Goal: Information Seeking & Learning: Check status

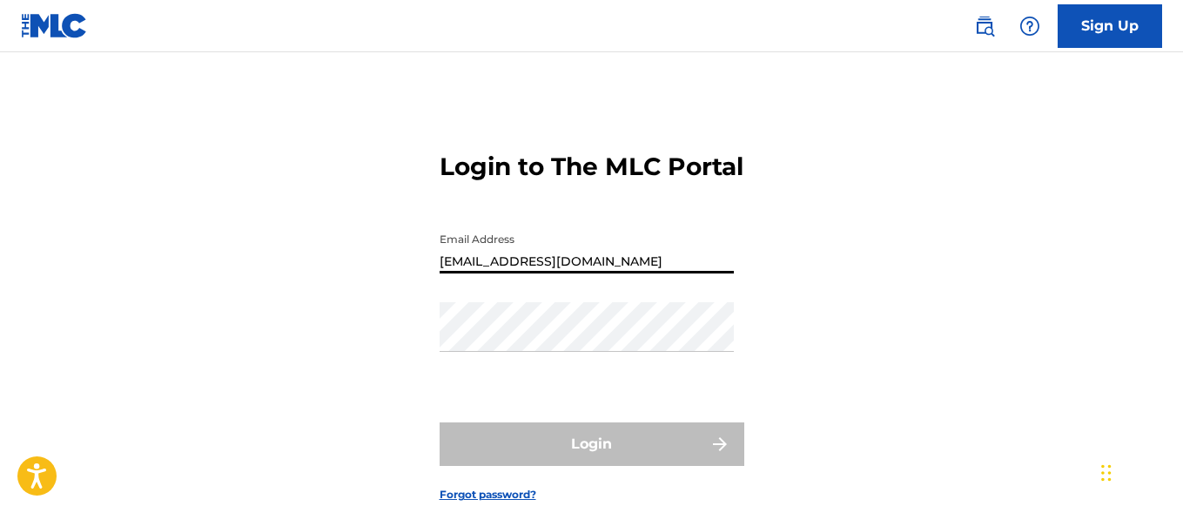
type input "[EMAIL_ADDRESS][DOMAIN_NAME]"
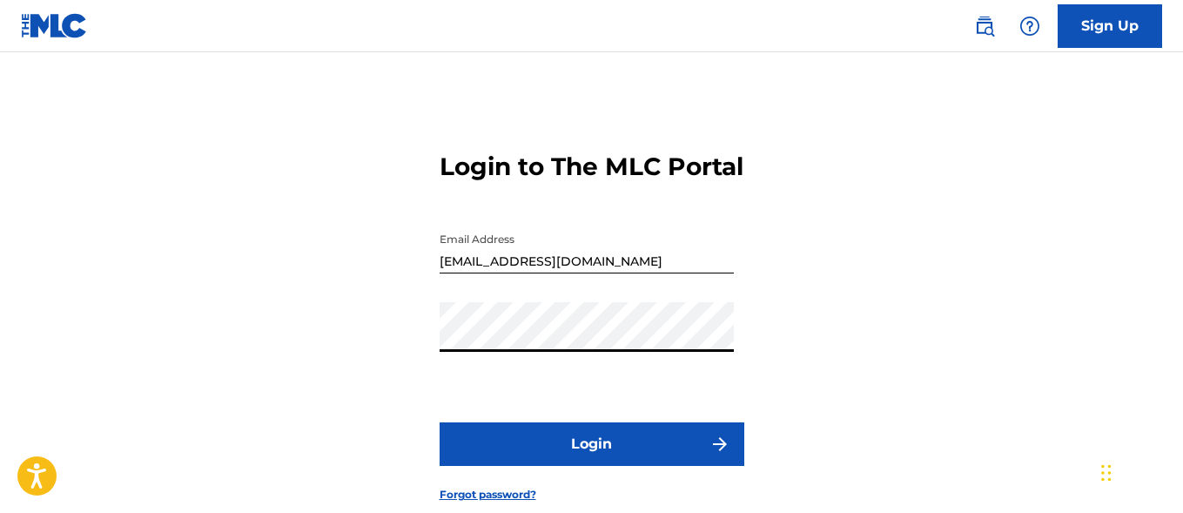
click at [591, 466] on button "Login" at bounding box center [592, 444] width 305 height 44
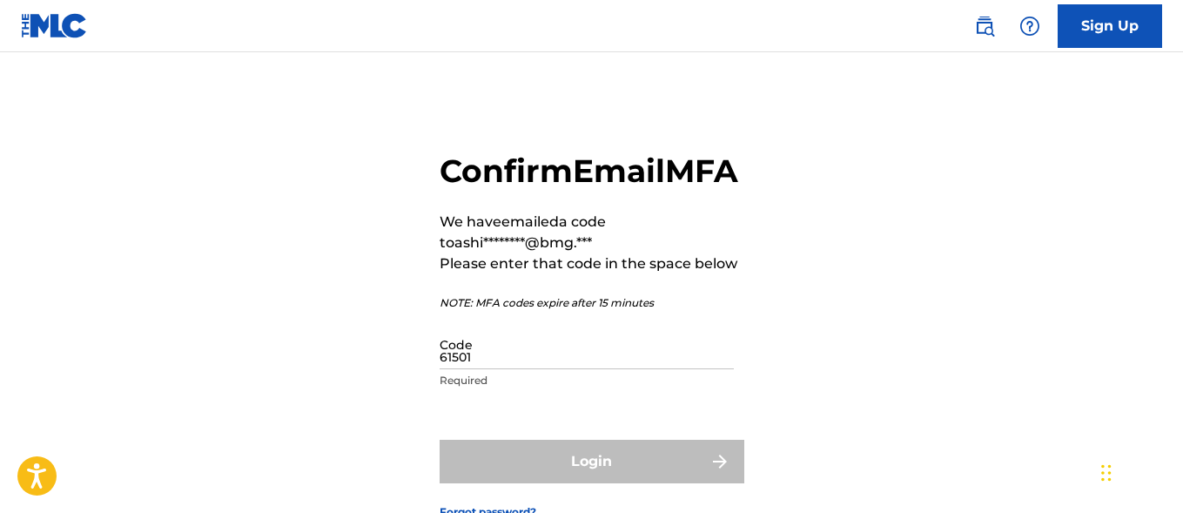
type input "615011"
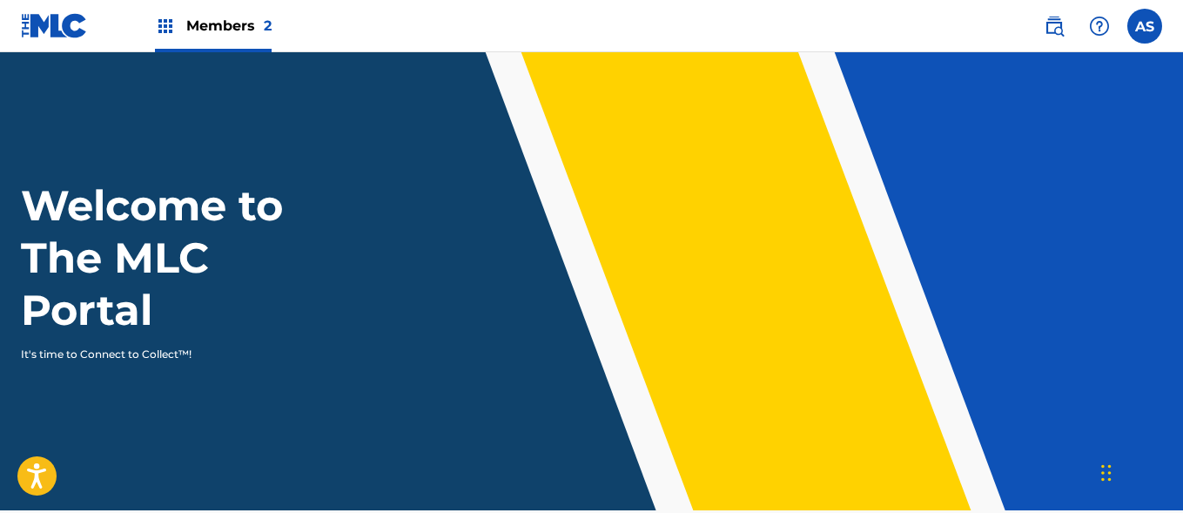
click at [165, 26] on img at bounding box center [165, 26] width 21 height 21
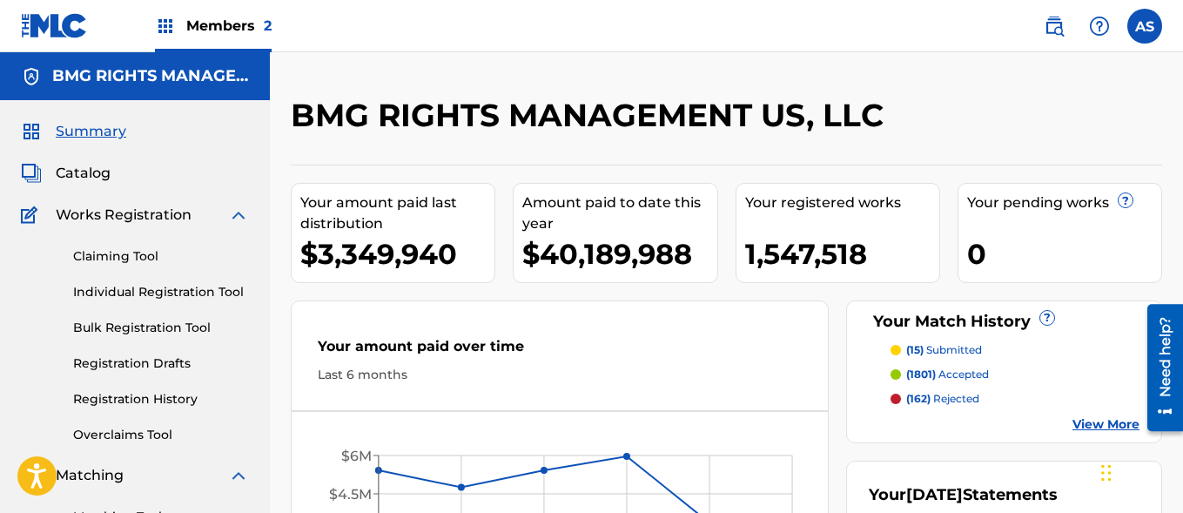
scroll to position [378, 0]
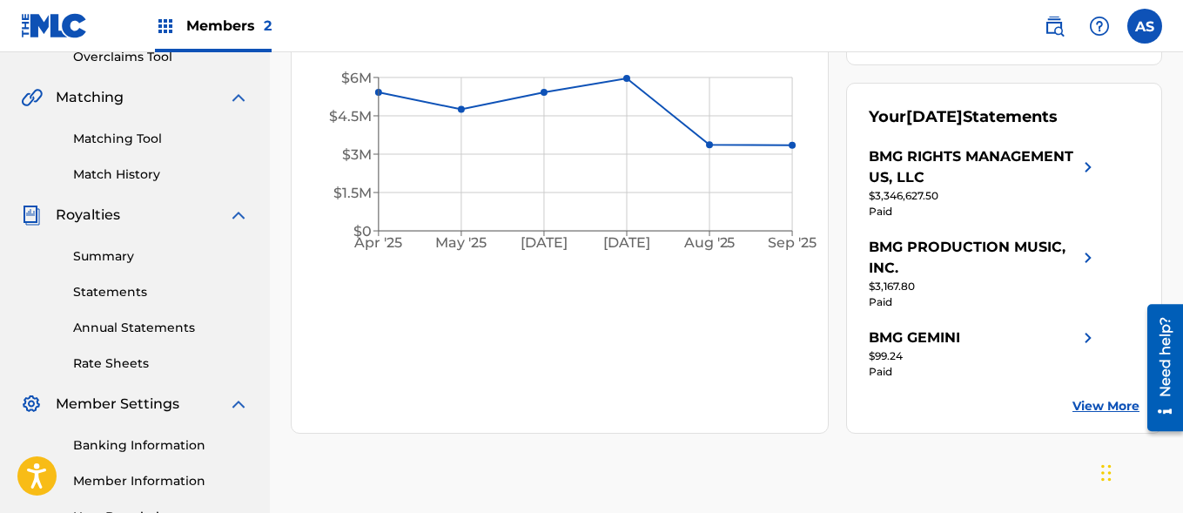
click at [161, 256] on link "Summary" at bounding box center [161, 256] width 176 height 18
